Goal: Task Accomplishment & Management: Manage account settings

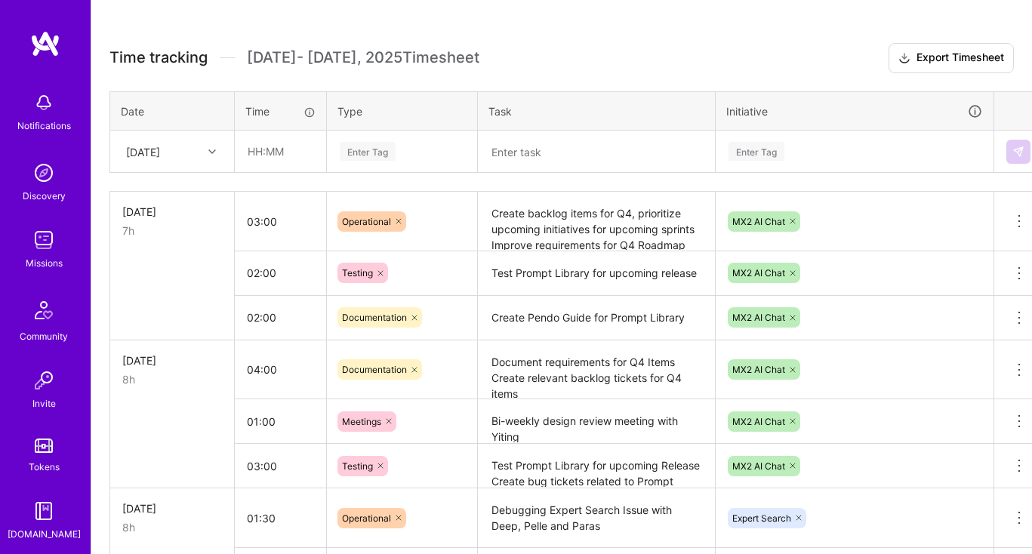
scroll to position [391, 0]
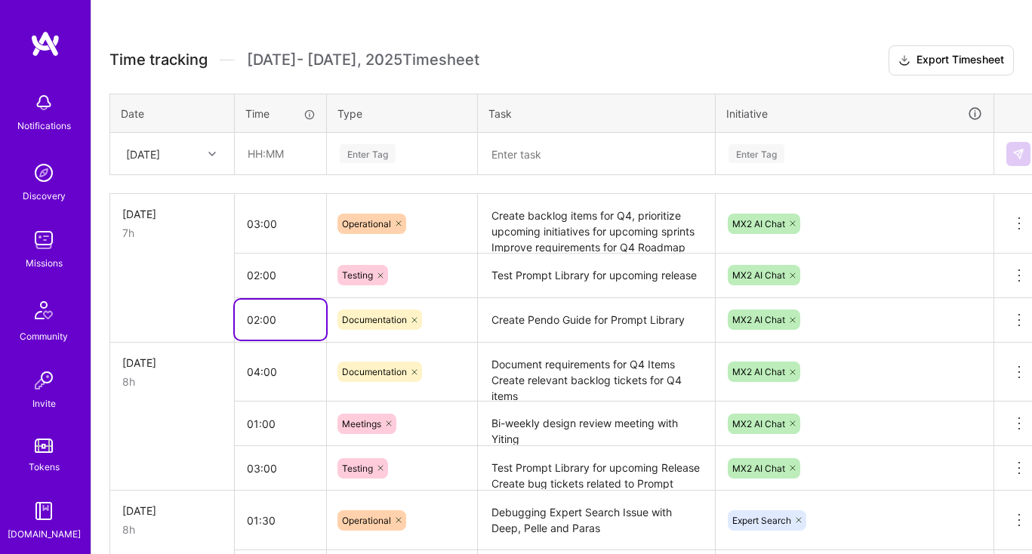
click at [259, 320] on input "02:00" at bounding box center [280, 320] width 91 height 40
type input "01:00"
click at [223, 274] on td at bounding box center [172, 275] width 125 height 45
click at [197, 210] on div "[DATE]" at bounding box center [172, 214] width 100 height 16
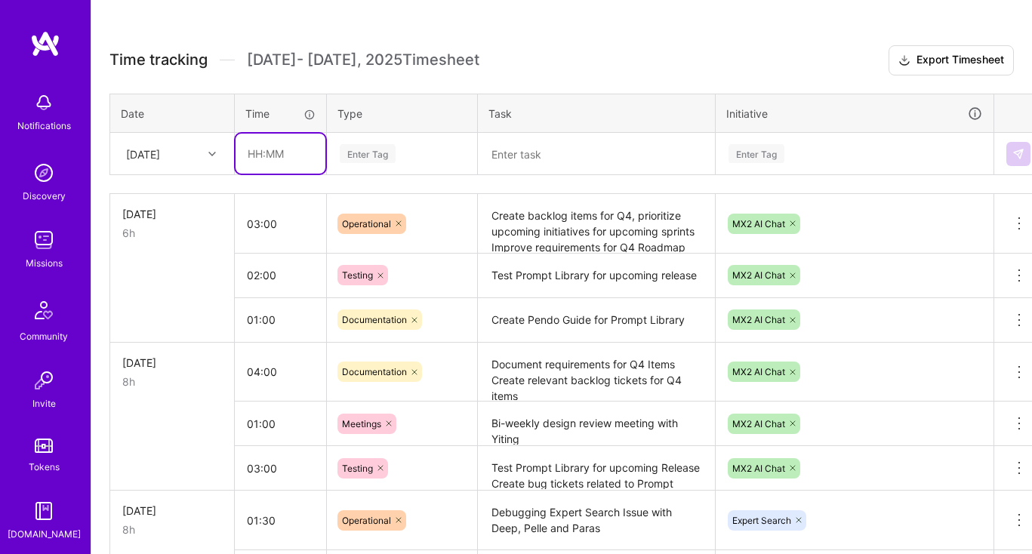
click at [272, 147] on input "text" at bounding box center [280, 154] width 90 height 40
type input "02:00"
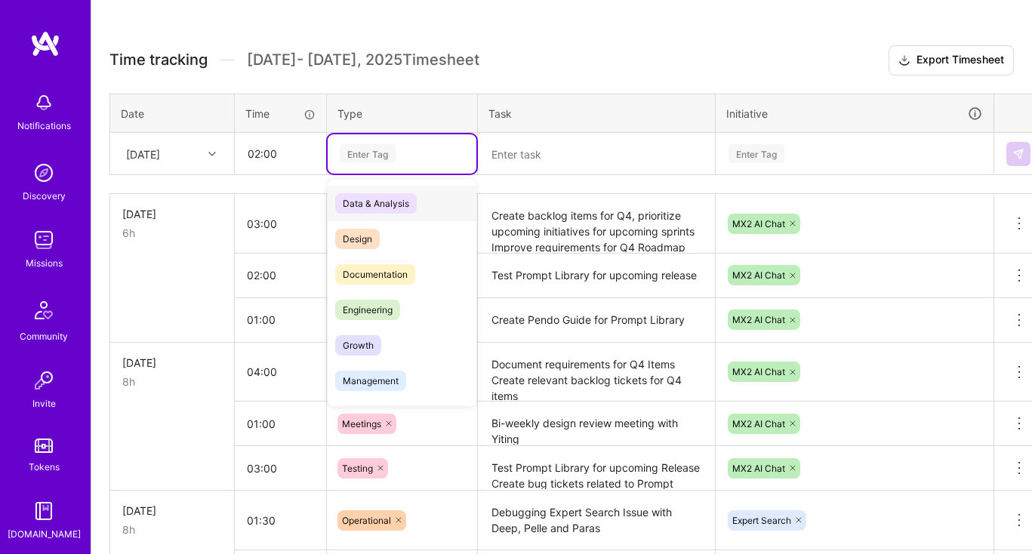
click at [358, 155] on div "Enter Tag" at bounding box center [368, 153] width 56 height 23
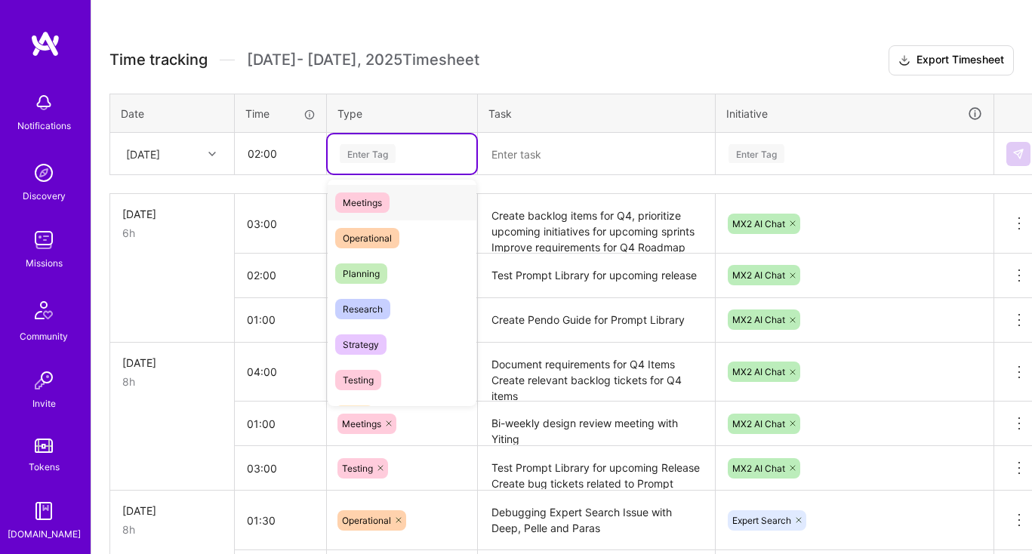
scroll to position [317, 0]
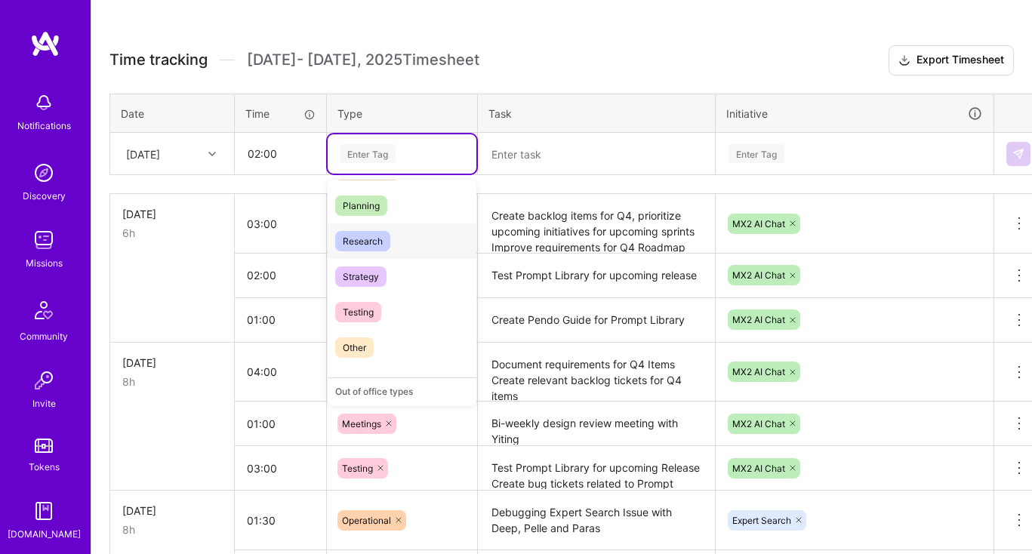
click at [377, 242] on span "Research" at bounding box center [362, 241] width 55 height 20
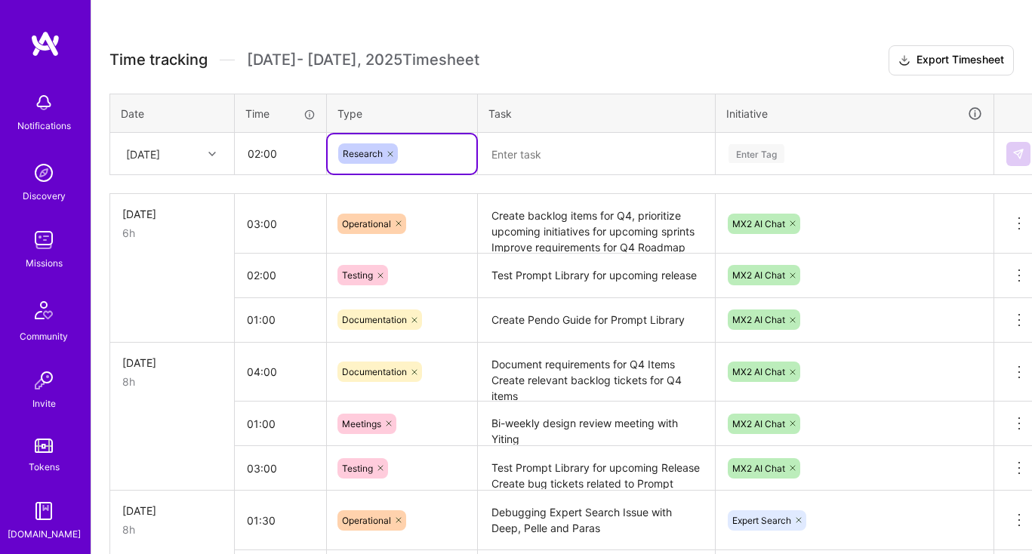
click at [523, 152] on textarea at bounding box center [596, 153] width 234 height 39
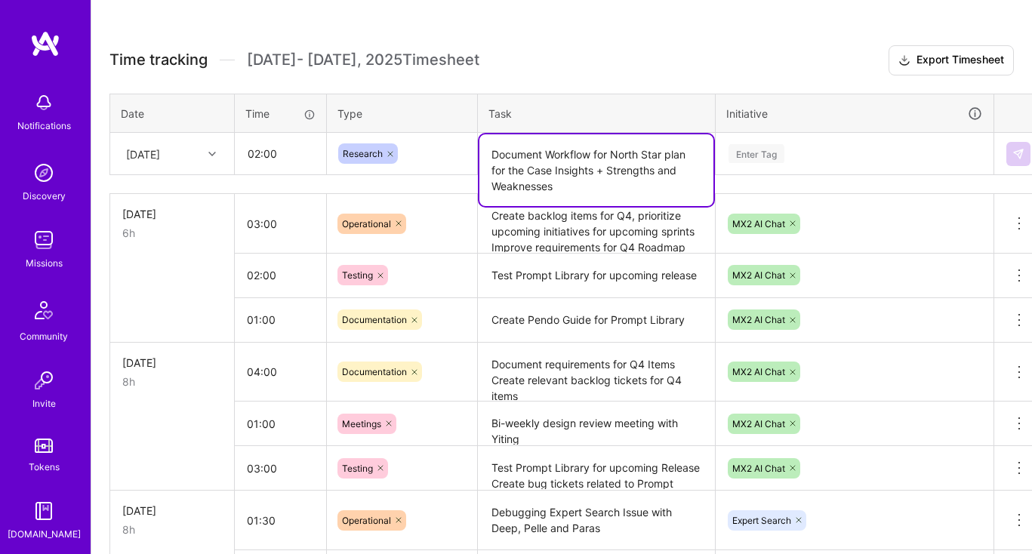
type textarea "Document Workflow for North Star plan for the Case Insights + Strengths and Wea…"
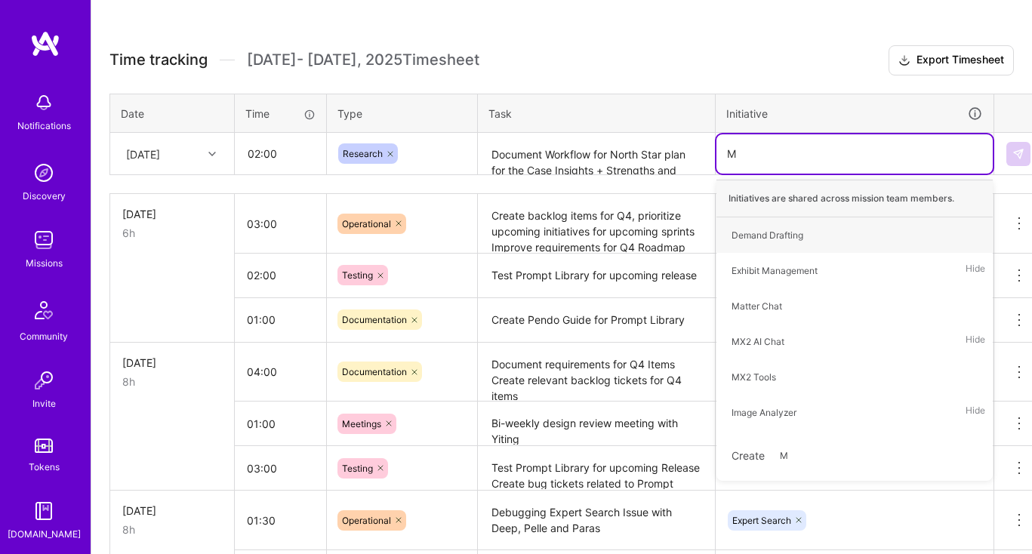
type input "MX"
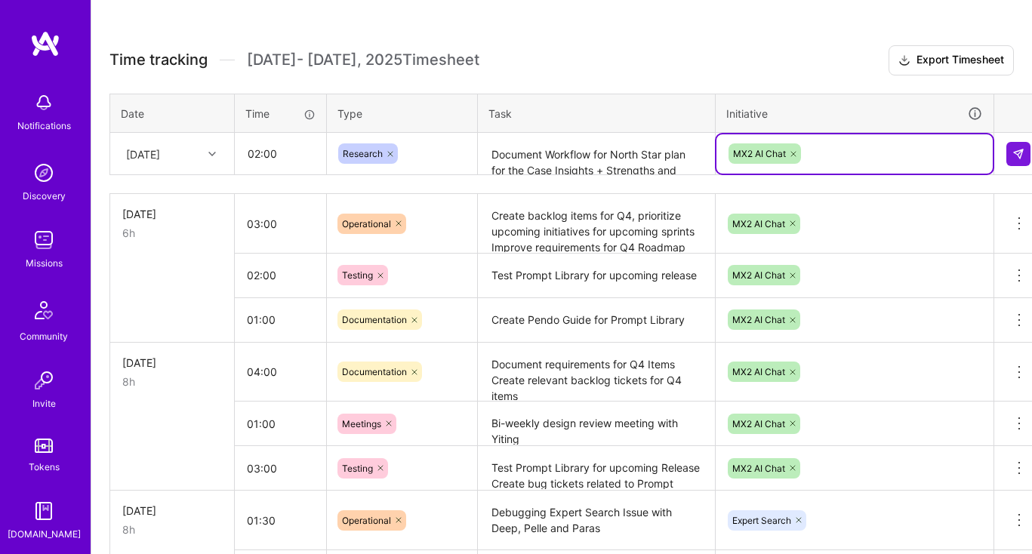
click at [673, 145] on textarea "Document Workflow for North Star plan for the Case Insights + Strengths and Wea…" at bounding box center [596, 154] width 234 height 40
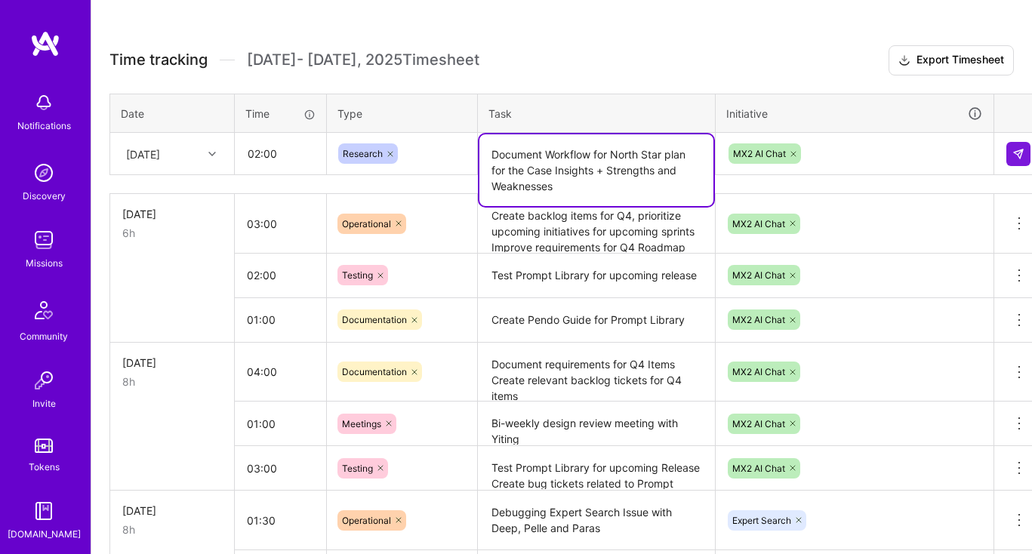
click at [643, 200] on textarea "Document Workflow for North Star plan for the Case Insights + Strengths and Wea…" at bounding box center [596, 170] width 234 height 72
type textarea "Document Workflow for North Star plan for the Case Insights + Strengths and Wea…"
click at [1011, 155] on button at bounding box center [1018, 154] width 24 height 24
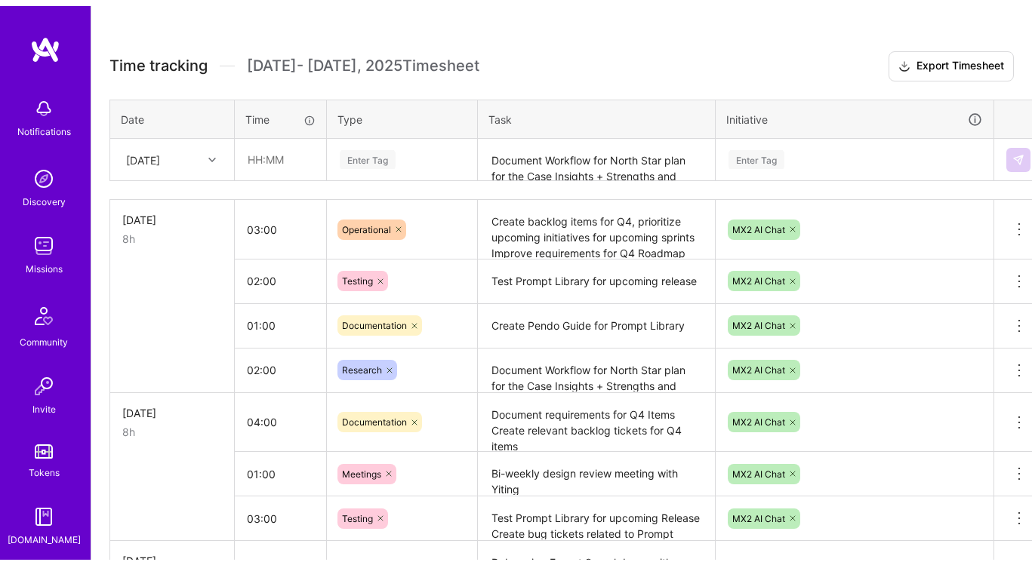
scroll to position [0, 0]
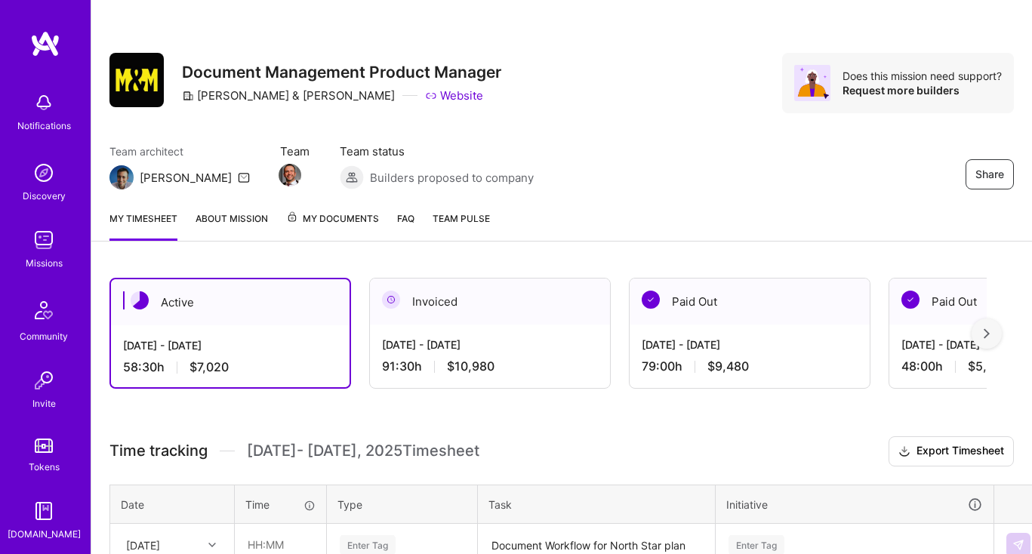
click at [40, 243] on img at bounding box center [44, 240] width 30 height 30
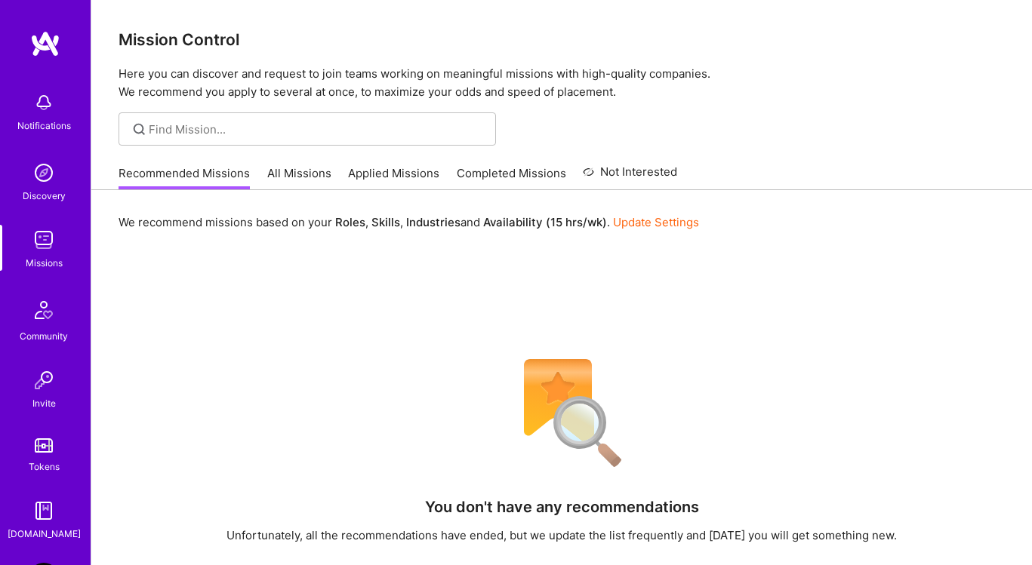
click at [350, 180] on link "Applied Missions" at bounding box center [393, 177] width 91 height 25
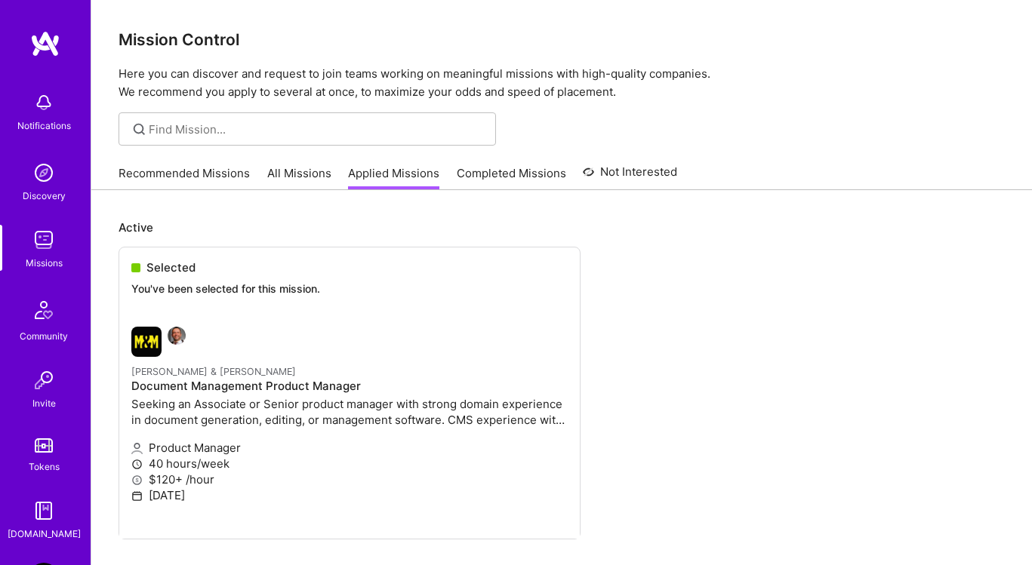
click at [311, 175] on link "All Missions" at bounding box center [299, 177] width 64 height 25
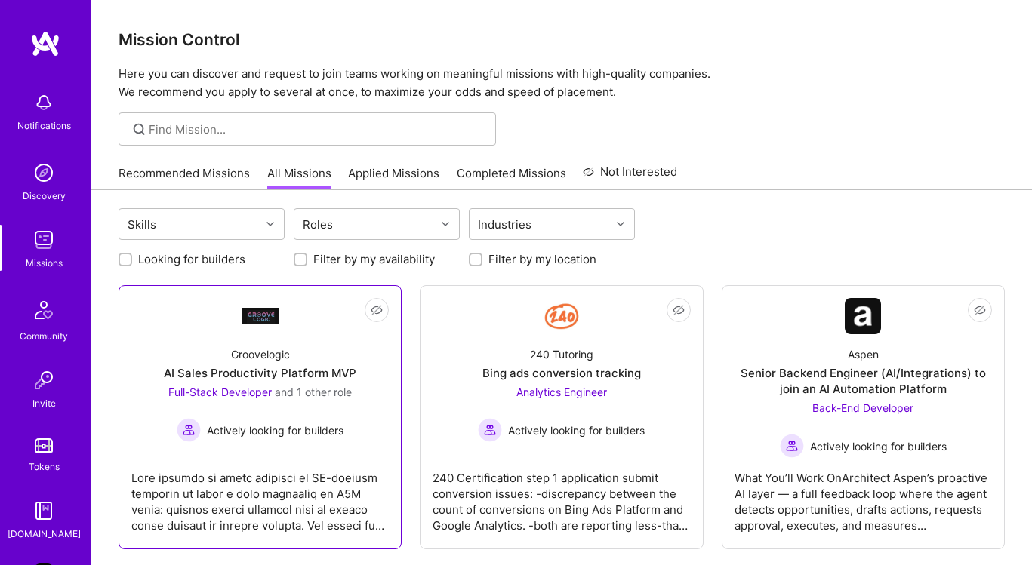
click at [306, 330] on link "Not Interested Groovelogic AI Sales Productivity Platform MVP Full-Stack Develo…" at bounding box center [259, 417] width 257 height 239
